Goal: Transaction & Acquisition: Purchase product/service

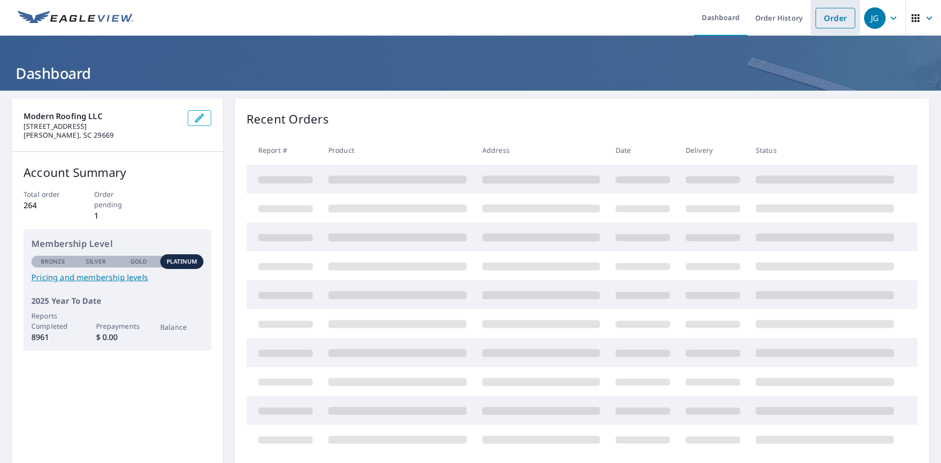
click at [850, 15] on li "Order" at bounding box center [836, 18] width 50 height 36
click at [841, 17] on link "Order" at bounding box center [836, 18] width 40 height 21
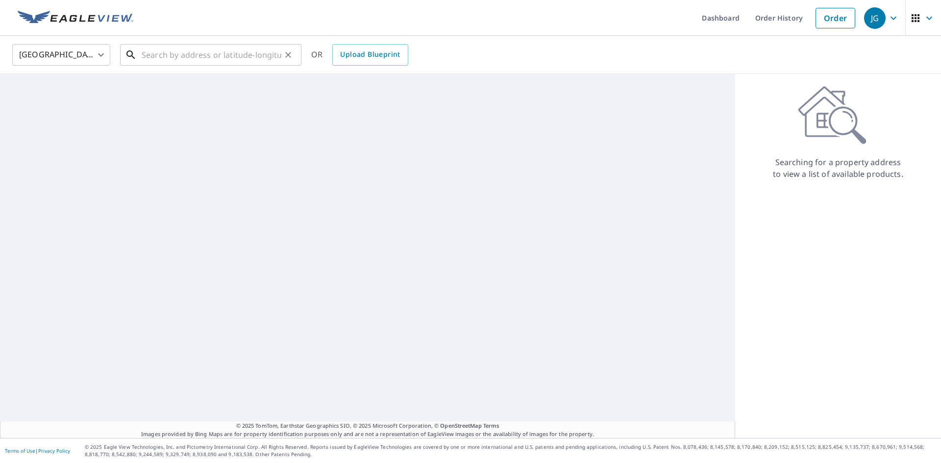
drag, startPoint x: 193, startPoint y: 41, endPoint x: 185, endPoint y: 46, distance: 9.3
click at [193, 40] on div "United States [GEOGRAPHIC_DATA] ​ ​ OR Upload Blueprint" at bounding box center [470, 55] width 941 height 38
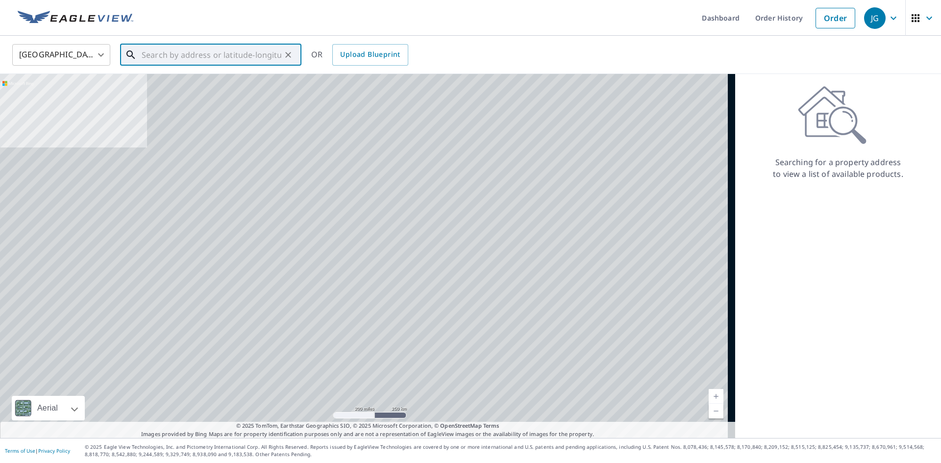
paste input "[STREET_ADDRESS]"
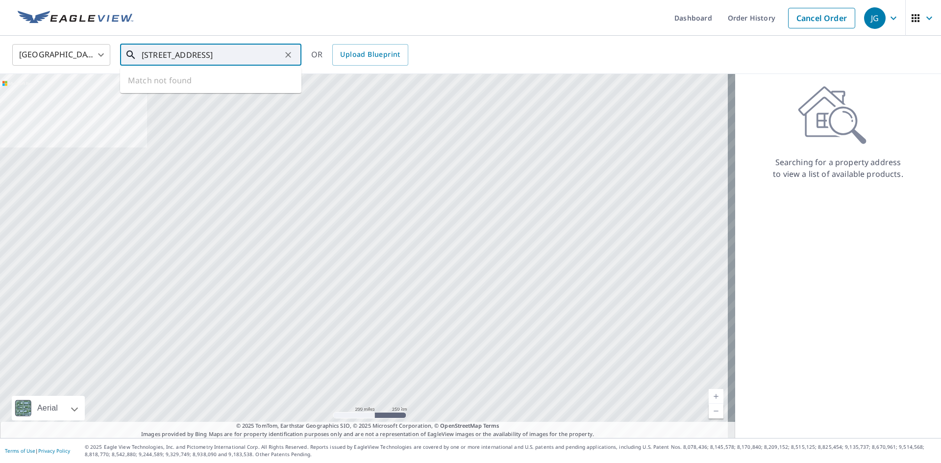
scroll to position [0, 12]
click at [179, 80] on span "[STREET_ADDRESS]" at bounding box center [217, 83] width 154 height 12
type input "[STREET_ADDRESS]"
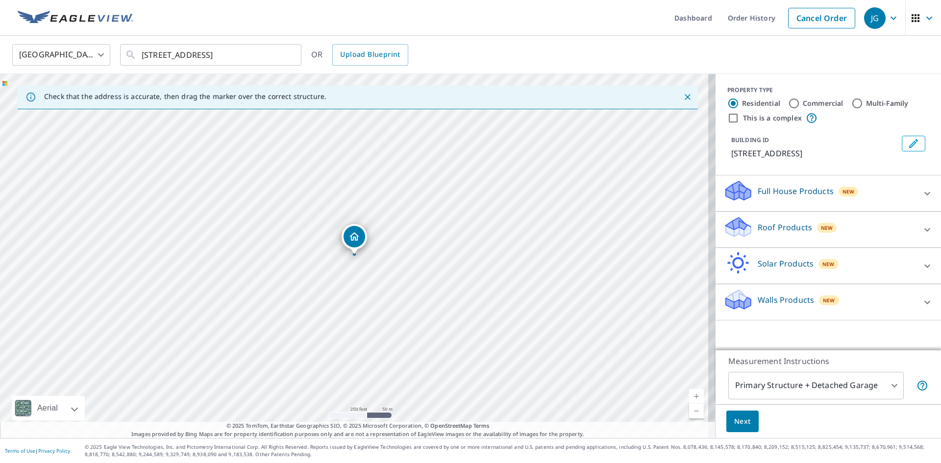
click at [789, 224] on p "Roof Products" at bounding box center [785, 228] width 54 height 12
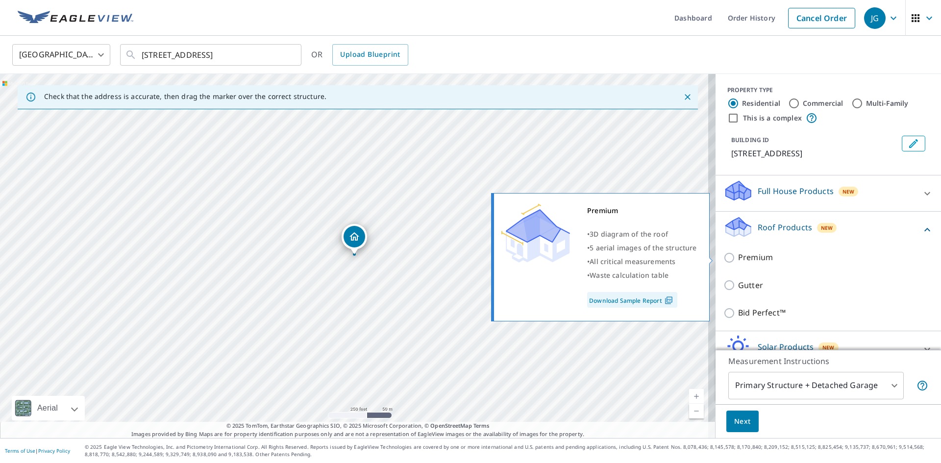
click at [740, 257] on p "Premium" at bounding box center [755, 258] width 35 height 12
click at [738, 257] on input "Premium" at bounding box center [731, 258] width 15 height 12
checkbox input "true"
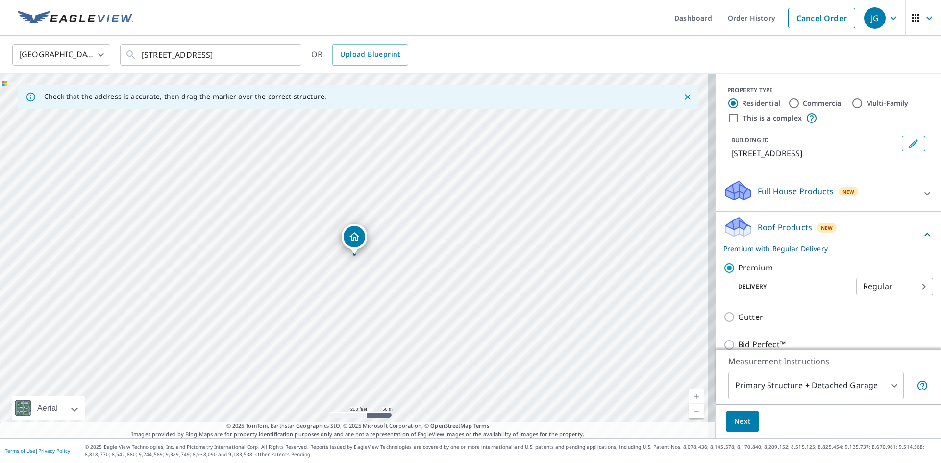
click at [734, 419] on span "Next" at bounding box center [742, 422] width 17 height 12
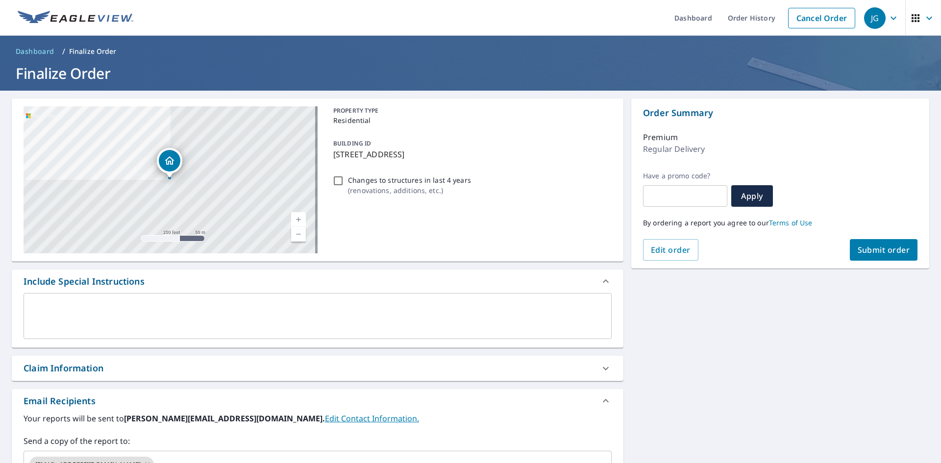
click at [875, 245] on span "Submit order" at bounding box center [884, 250] width 52 height 11
